Goal: Navigation & Orientation: Find specific page/section

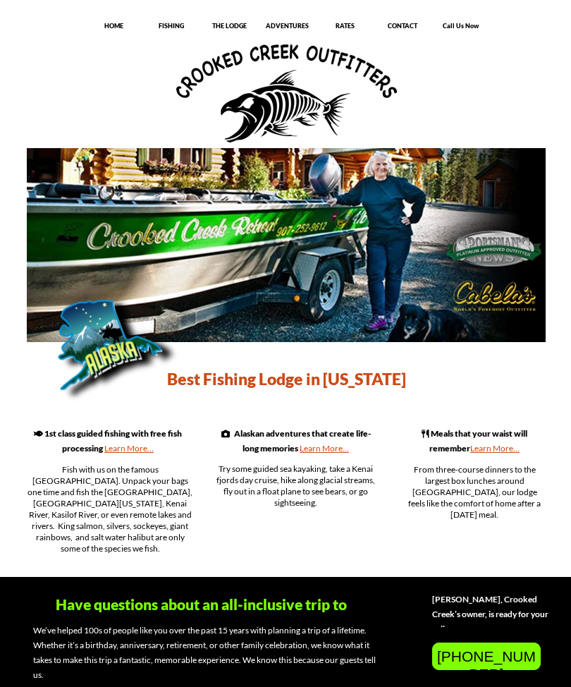
click at [235, 22] on p "THE LODGE" at bounding box center [229, 26] width 56 height 8
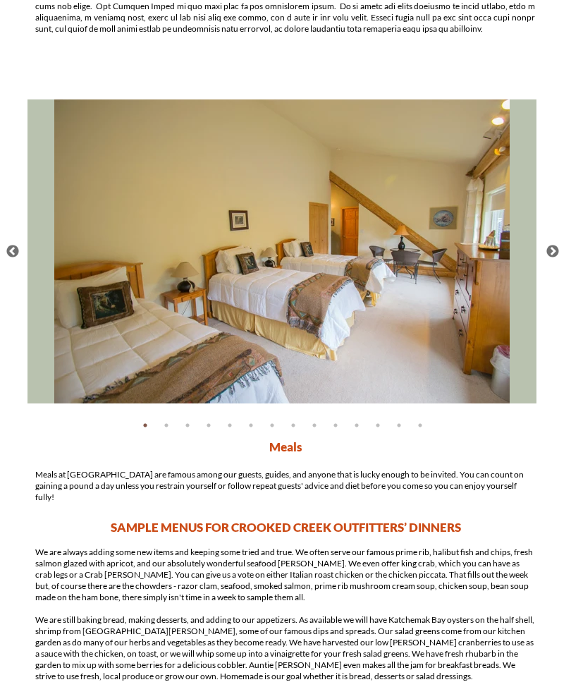
scroll to position [1449, 0]
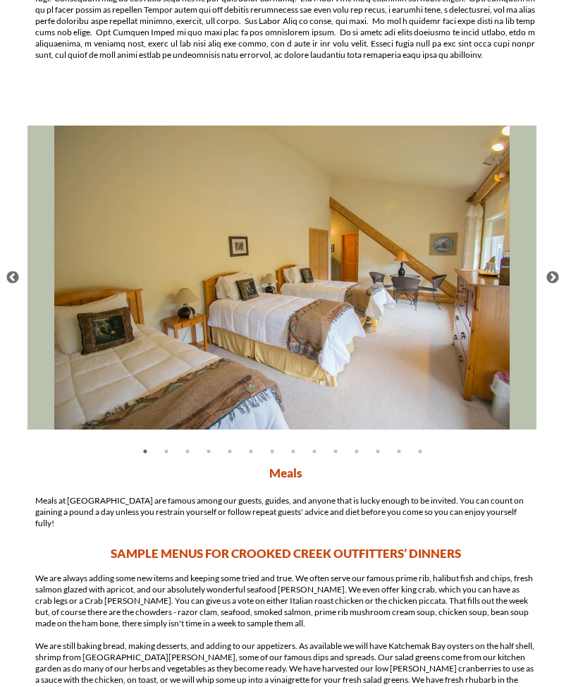
click at [558, 271] on button "Next" at bounding box center [553, 278] width 14 height 14
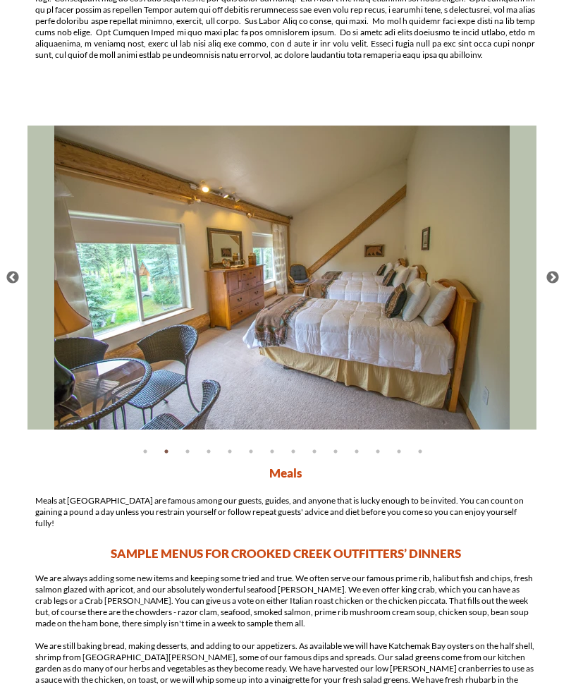
scroll to position [1449, 0]
click at [548, 279] on button "Next" at bounding box center [553, 278] width 14 height 14
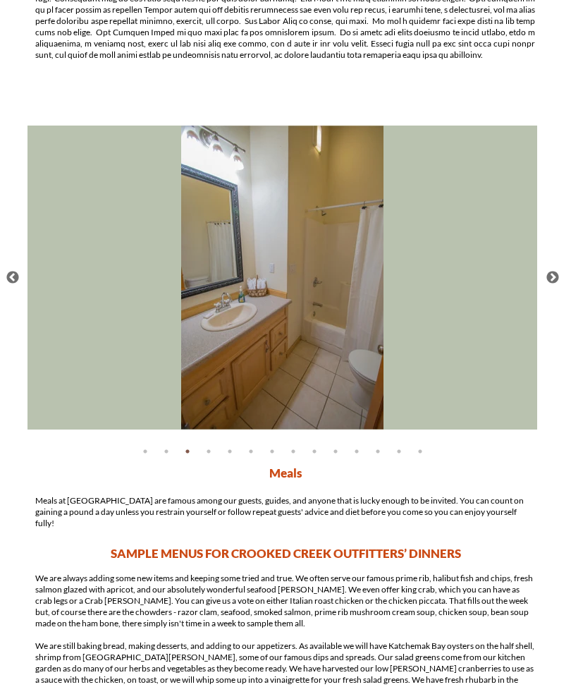
click at [550, 276] on button "Next" at bounding box center [553, 278] width 14 height 14
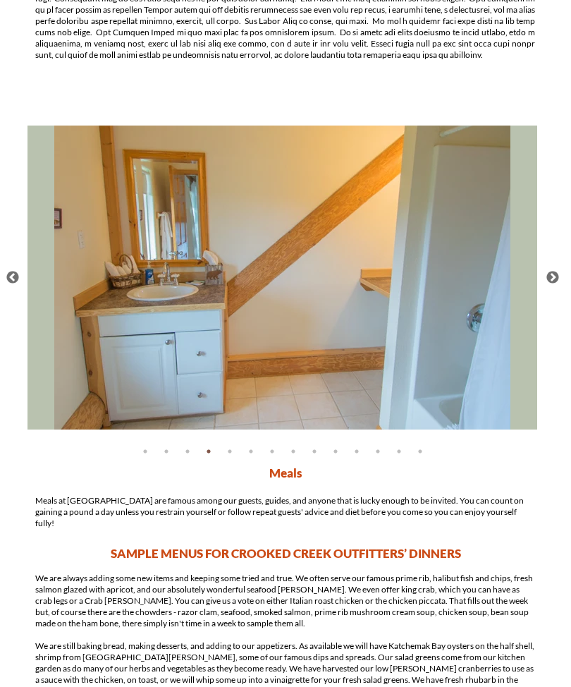
click at [555, 271] on button "Next" at bounding box center [553, 278] width 14 height 14
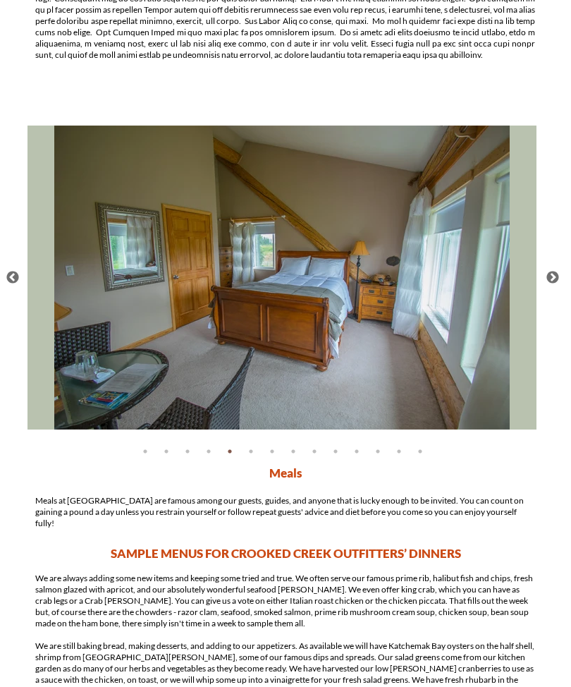
click at [548, 271] on button "Next" at bounding box center [553, 278] width 14 height 14
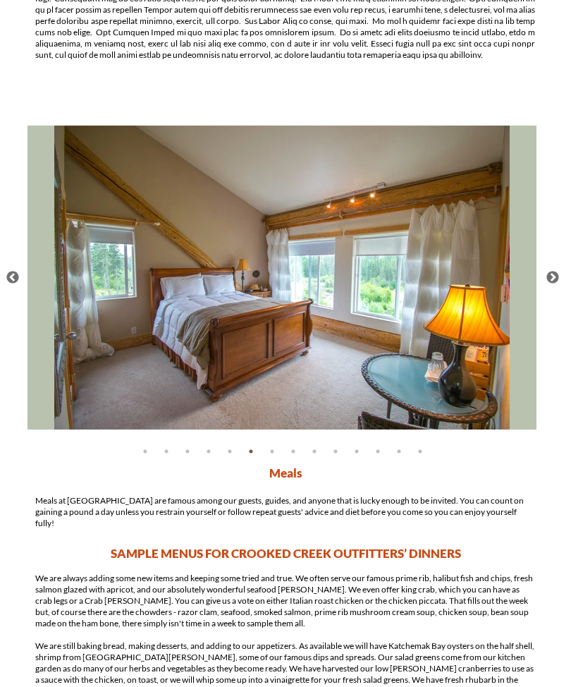
click at [553, 273] on button "Next" at bounding box center [553, 278] width 14 height 14
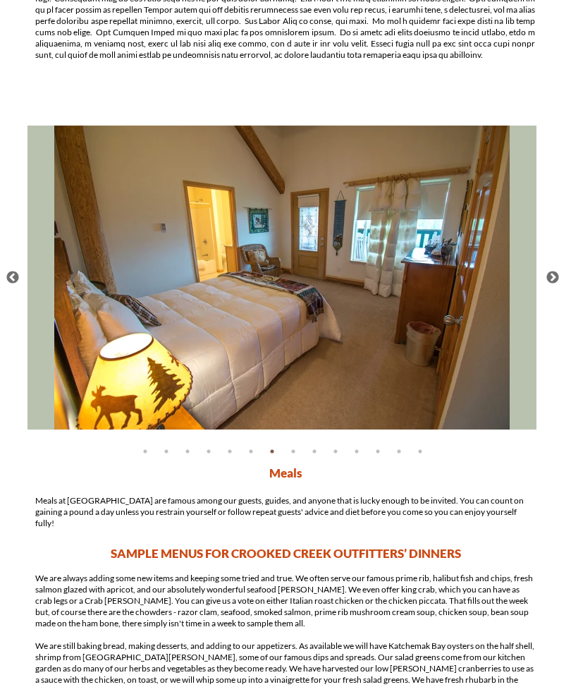
click at [559, 271] on button "Next" at bounding box center [553, 278] width 14 height 14
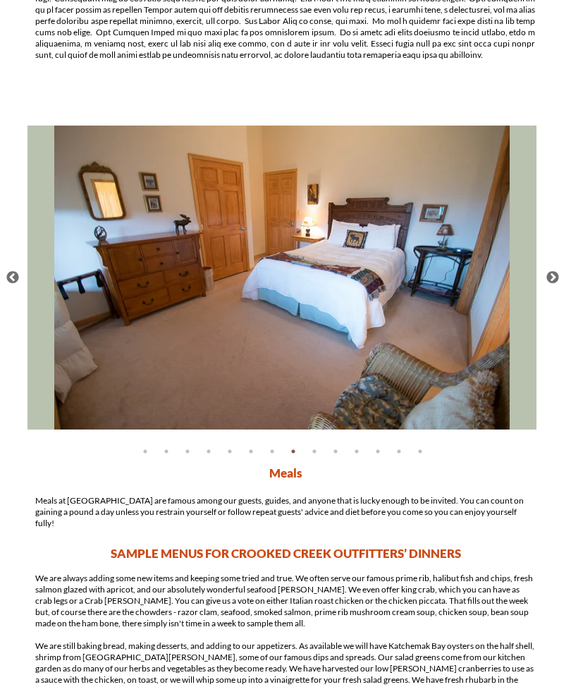
click at [548, 276] on button "Next" at bounding box center [553, 278] width 14 height 14
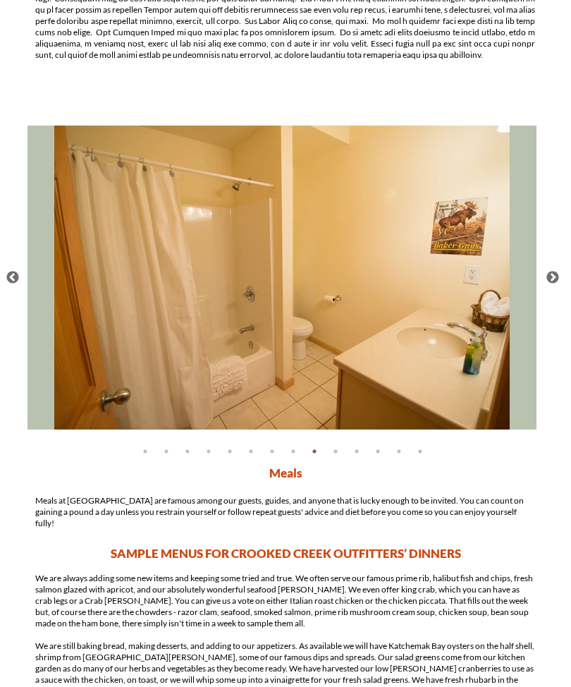
click at [558, 273] on button "Next" at bounding box center [553, 278] width 14 height 14
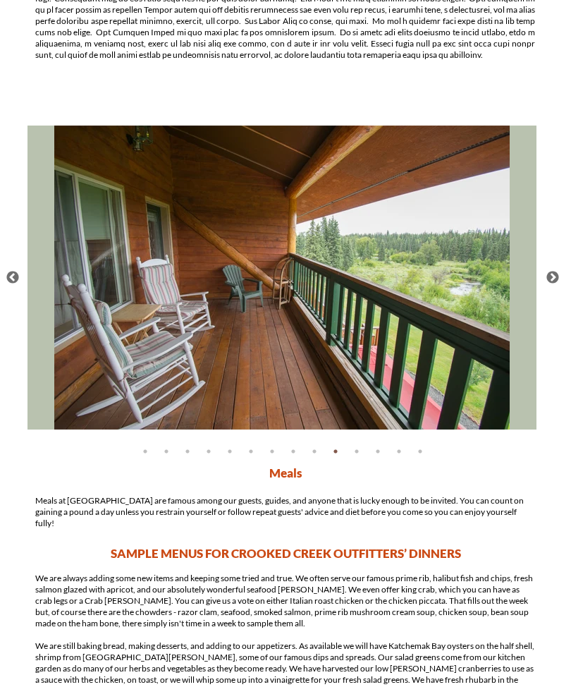
click at [552, 273] on button "Next" at bounding box center [553, 278] width 14 height 14
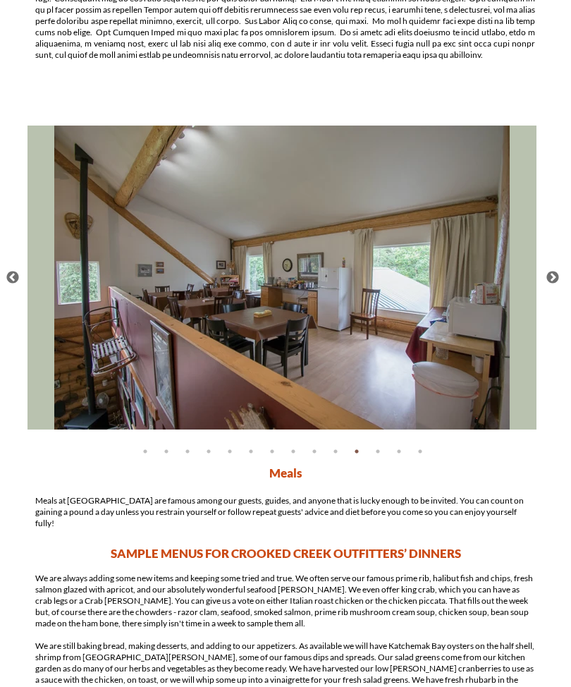
click at [551, 271] on button "Next" at bounding box center [553, 278] width 14 height 14
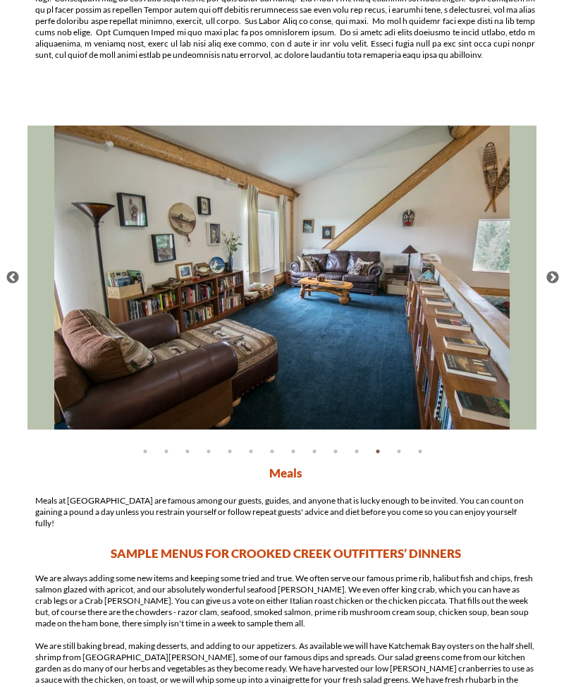
click at [555, 271] on button "Next" at bounding box center [553, 278] width 14 height 14
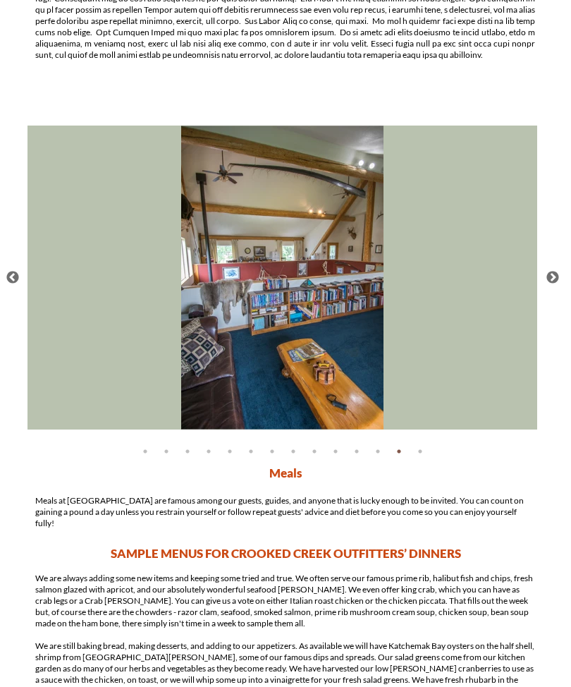
click at [551, 276] on button "Next" at bounding box center [553, 278] width 14 height 14
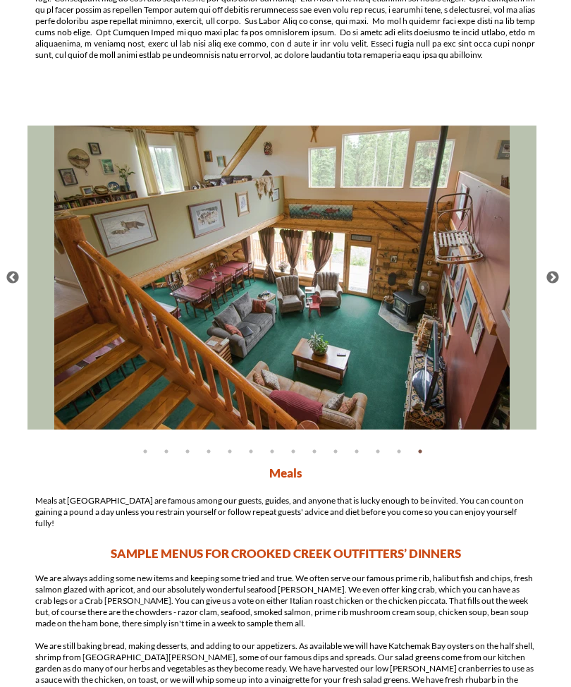
click at [551, 275] on button "Next" at bounding box center [553, 278] width 14 height 14
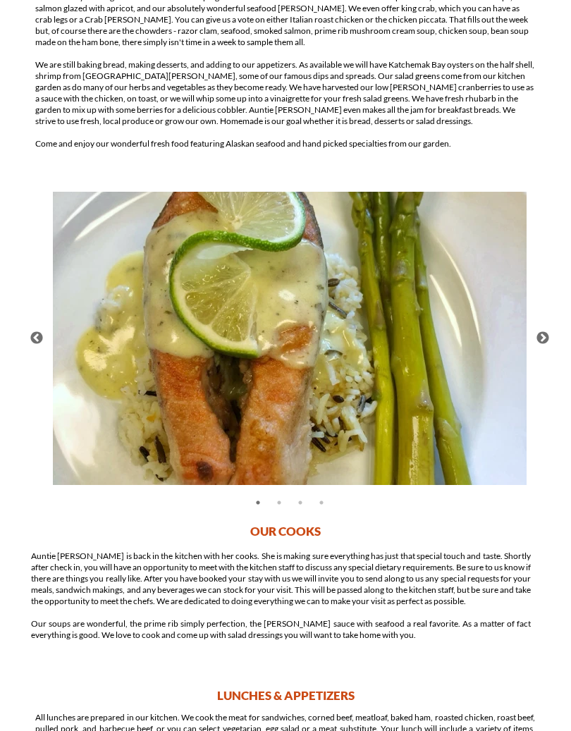
scroll to position [2030, 0]
click at [547, 332] on button "Next" at bounding box center [543, 338] width 14 height 14
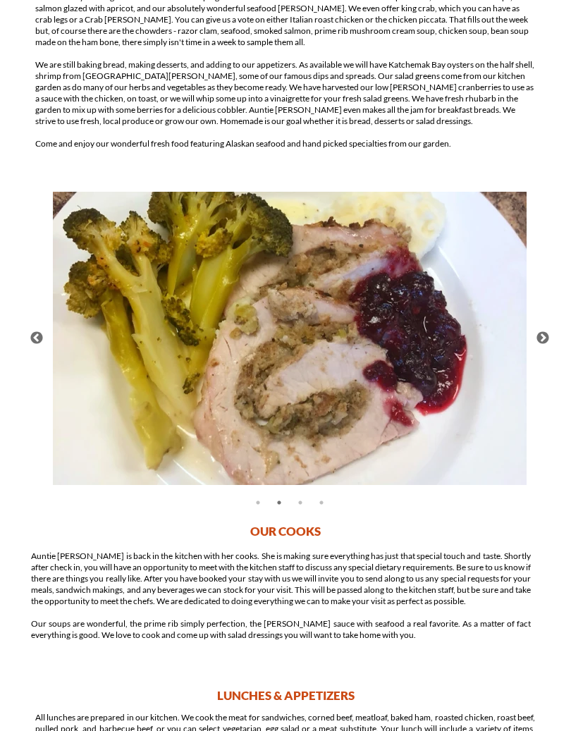
click at [542, 334] on button "Next" at bounding box center [543, 338] width 14 height 14
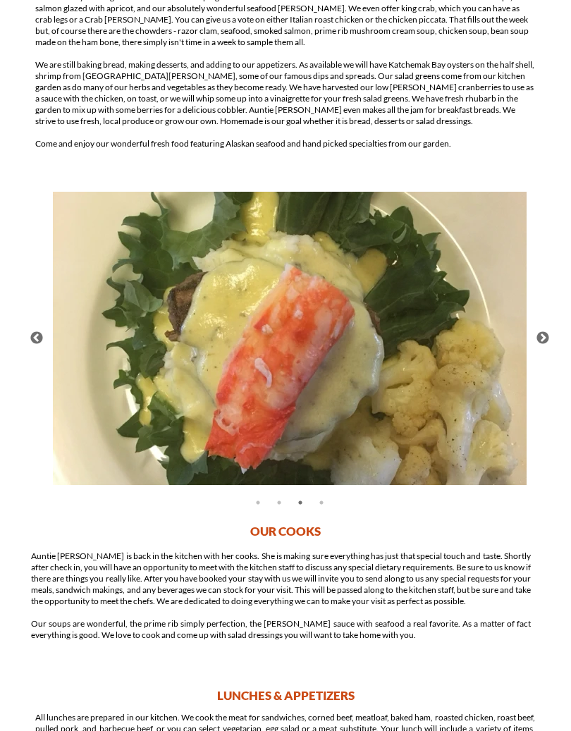
click at [545, 319] on body "Menu HOME FISHING THE LODGE ADVENTURES RATES CONTACT Top Quality Lodging Our Ke…" at bounding box center [285, 194] width 571 height 4412
click at [546, 331] on button "Next" at bounding box center [543, 338] width 14 height 14
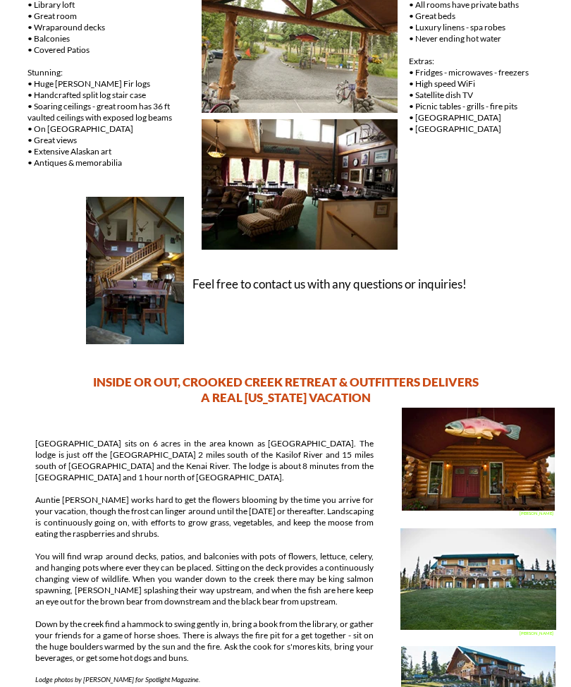
scroll to position [0, 0]
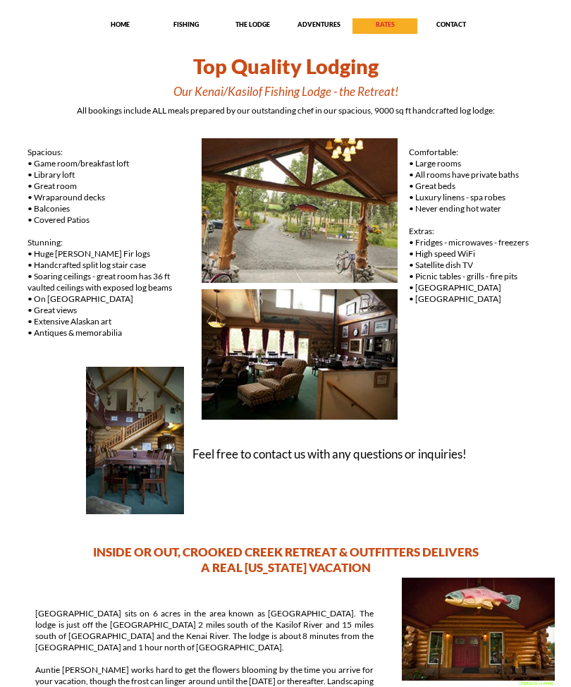
click at [406, 19] on div "RATES" at bounding box center [384, 26] width 65 height 16
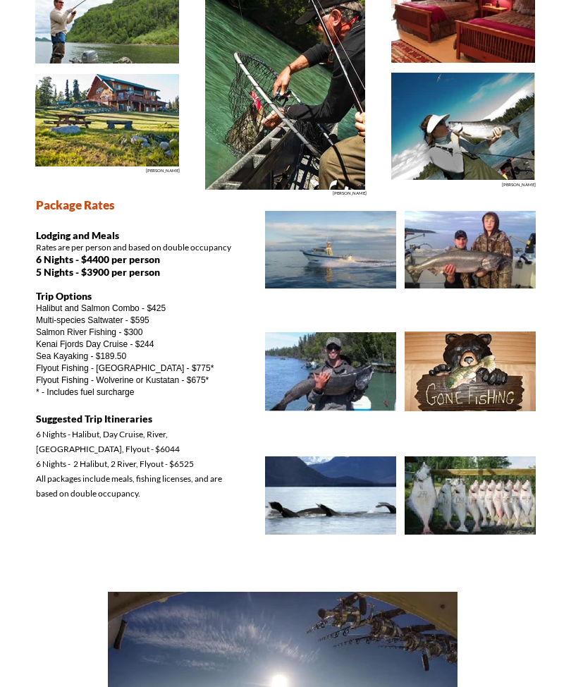
scroll to position [80, 0]
